Goal: Check status

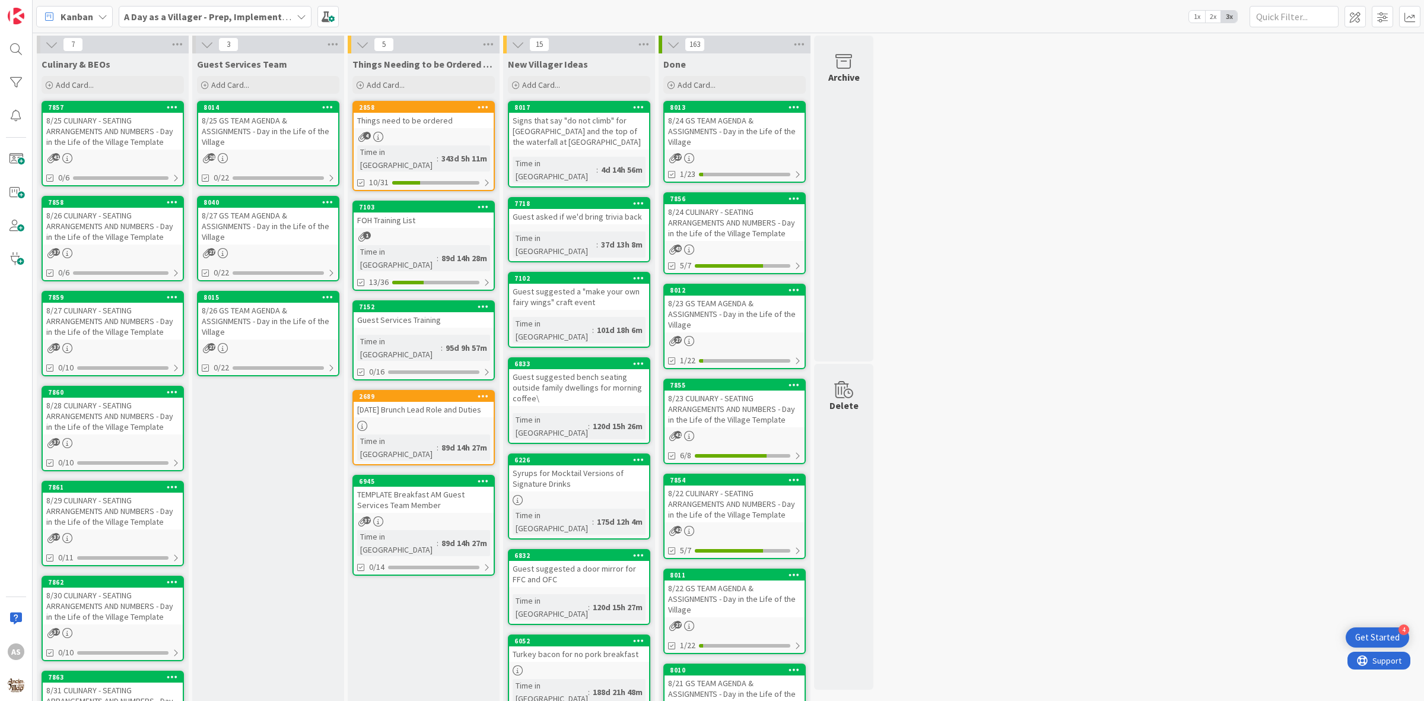
click at [125, 131] on div "8/25 CULINARY - SEATING ARRANGEMENTS AND NUMBERS - Day in the Life of the Villa…" at bounding box center [113, 131] width 140 height 37
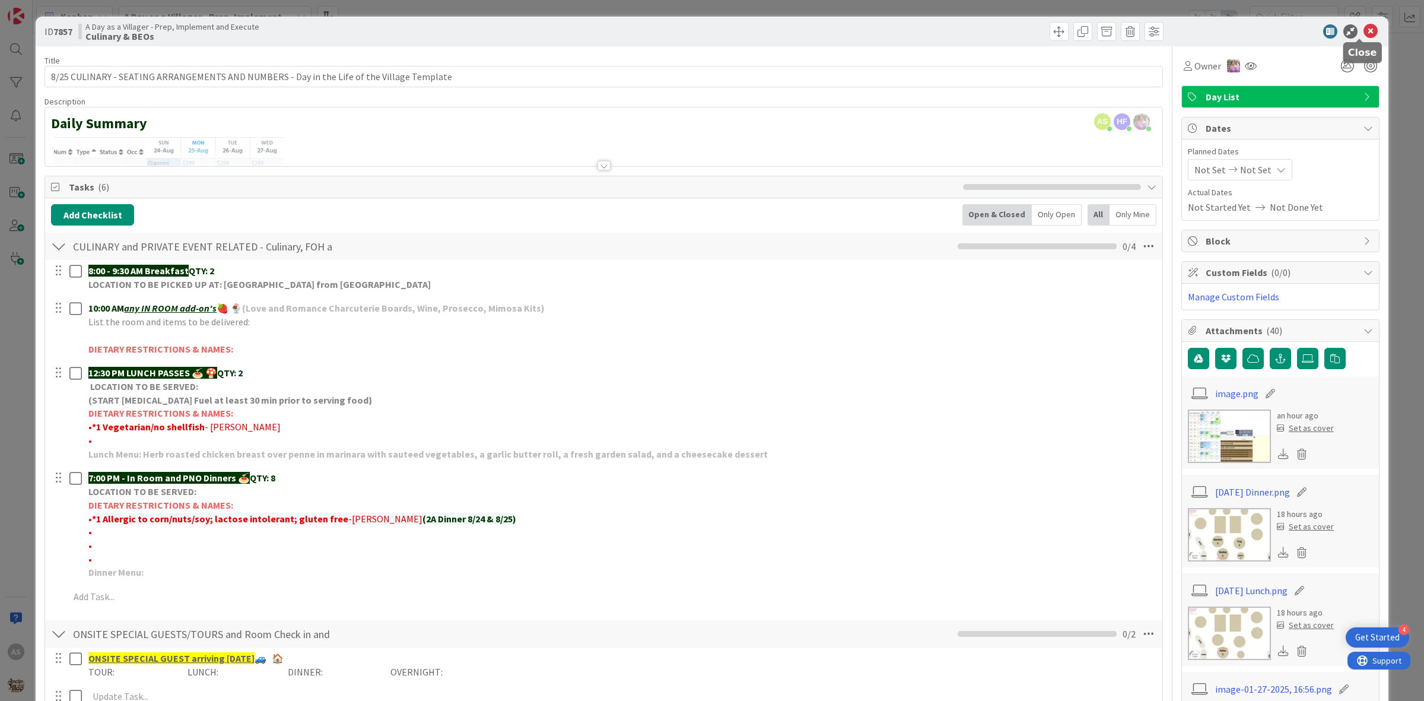
click at [1363, 30] on icon at bounding box center [1370, 31] width 14 height 14
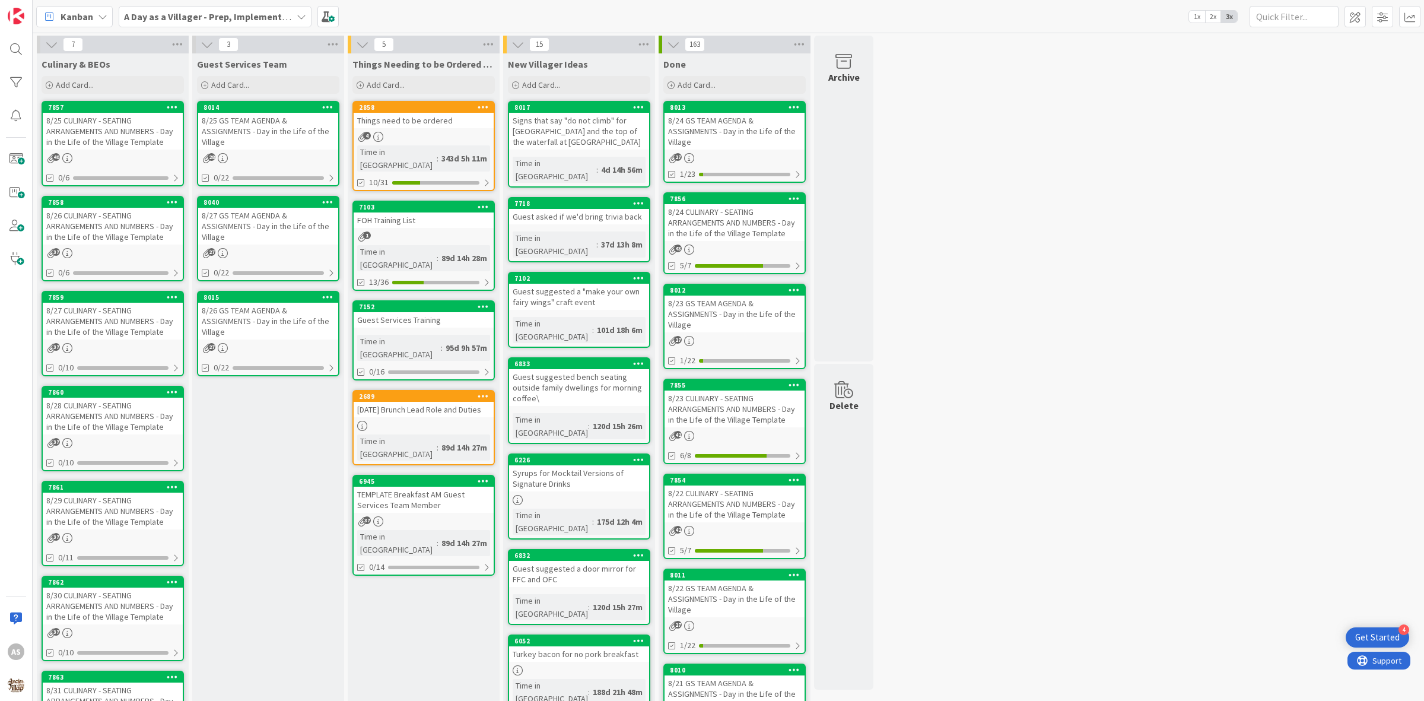
click at [162, 227] on div "8/26 CULINARY - SEATING ARRANGEMENTS AND NUMBERS - Day in the Life of the Villa…" at bounding box center [113, 226] width 140 height 37
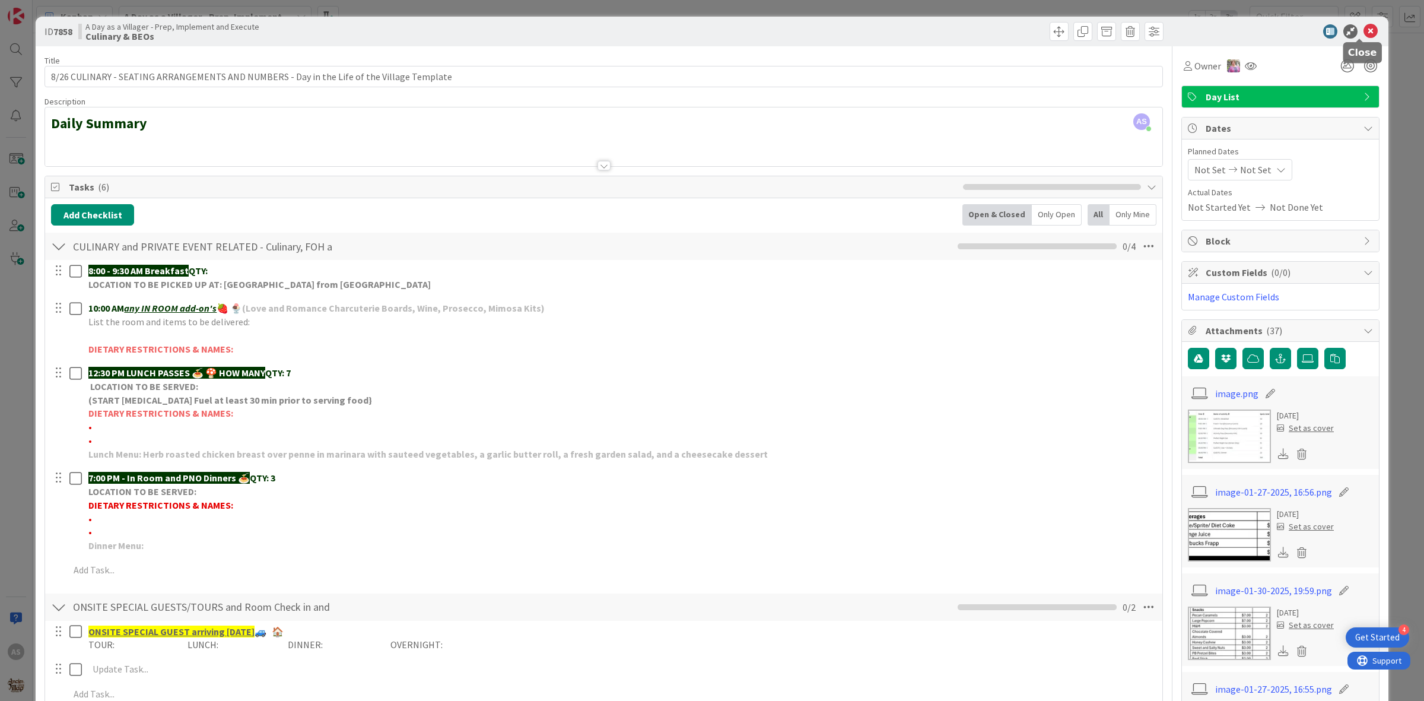
click at [1363, 33] on icon at bounding box center [1370, 31] width 14 height 14
